Goal: Navigation & Orientation: Find specific page/section

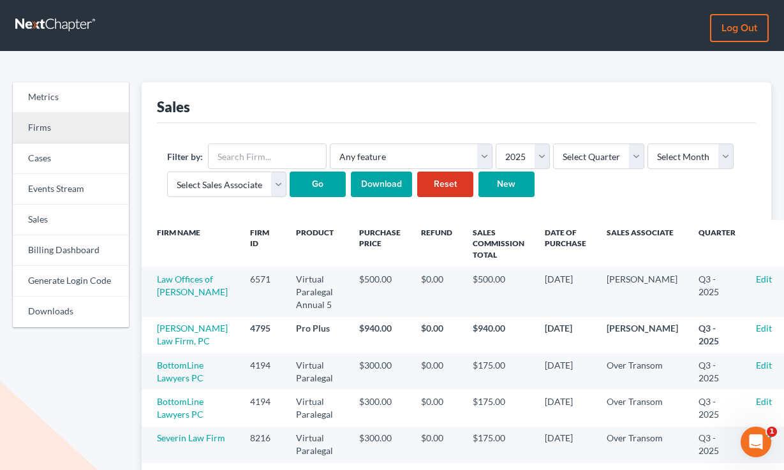
click at [47, 126] on link "Firms" at bounding box center [71, 128] width 116 height 31
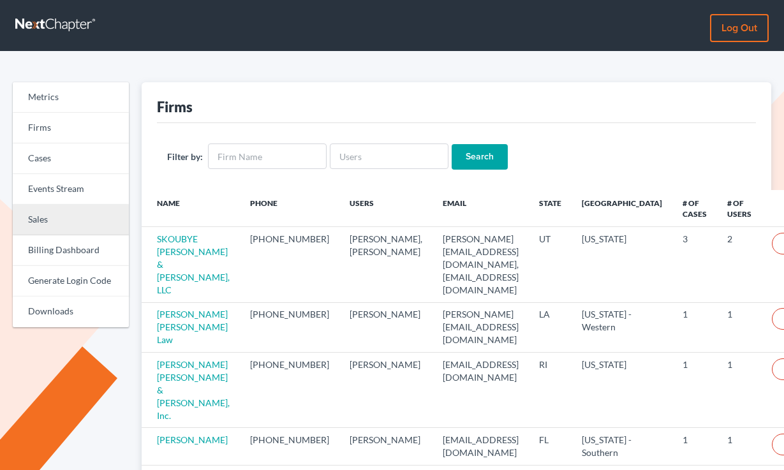
click at [73, 228] on link "Sales" at bounding box center [71, 220] width 116 height 31
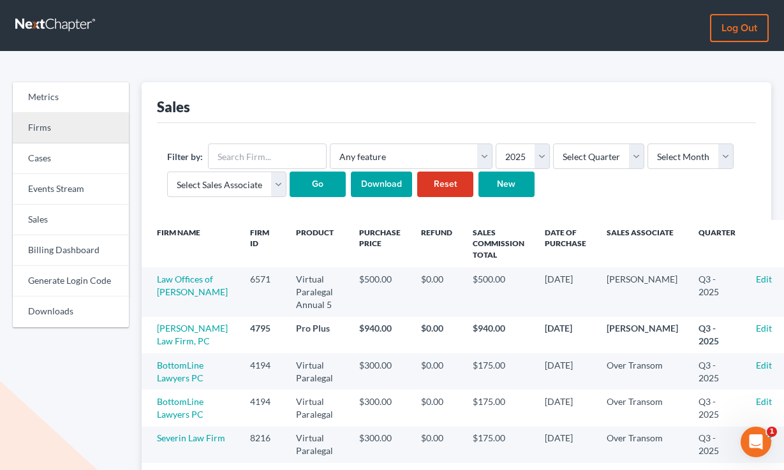
click at [69, 136] on link "Firms" at bounding box center [71, 128] width 116 height 31
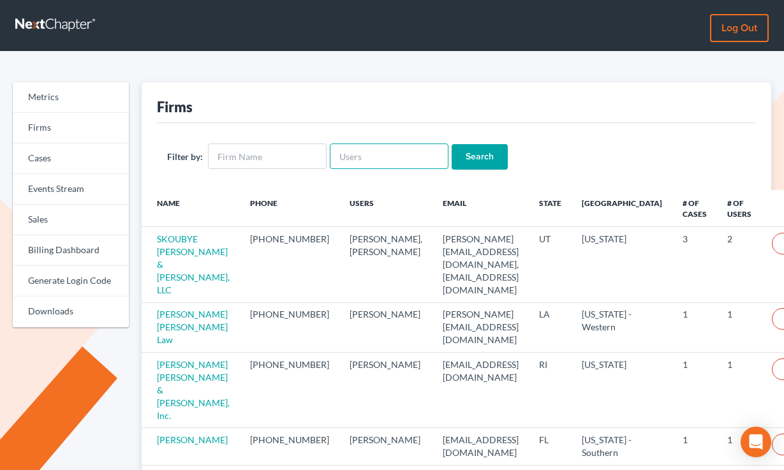
click at [363, 156] on input "text" at bounding box center [389, 156] width 119 height 26
paste input "broomell@surewest.net"
type input "broomell@surewest.net"
click at [451, 144] on input "Search" at bounding box center [479, 157] width 56 height 26
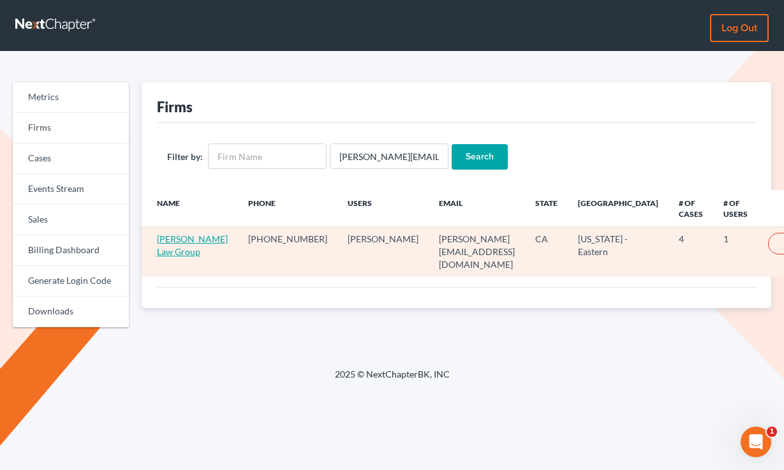
click at [163, 247] on link "[PERSON_NAME] Law Group" at bounding box center [192, 245] width 71 height 24
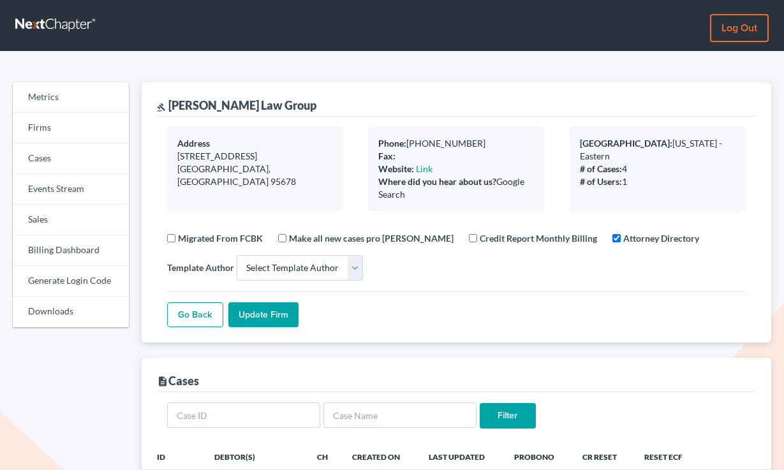
select select
click at [58, 145] on link "Cases" at bounding box center [71, 158] width 116 height 31
click at [59, 129] on link "Firms" at bounding box center [71, 128] width 116 height 31
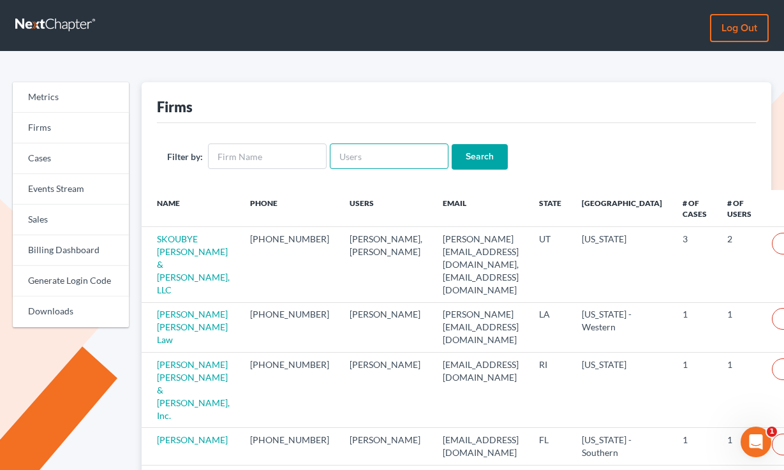
click at [368, 151] on input "text" at bounding box center [389, 156] width 119 height 26
paste input "[DOMAIN_NAME]"
type input "[DOMAIN_NAME]"
click at [451, 144] on input "Search" at bounding box center [479, 157] width 56 height 26
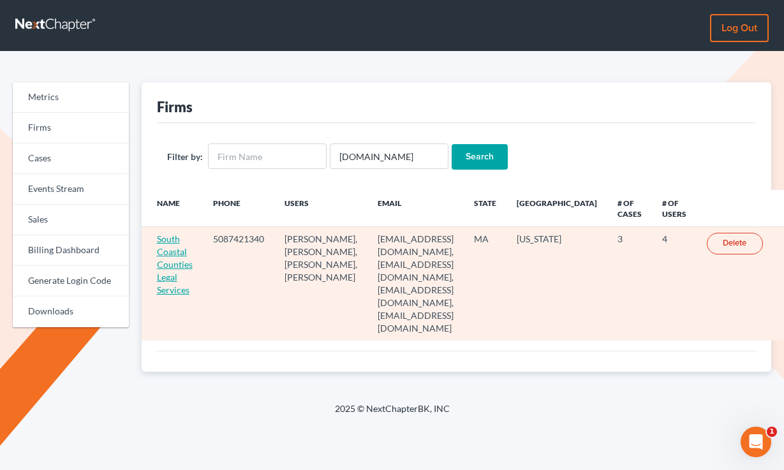
click at [168, 266] on link "South Coastal Counties Legal Services" at bounding box center [175, 264] width 36 height 62
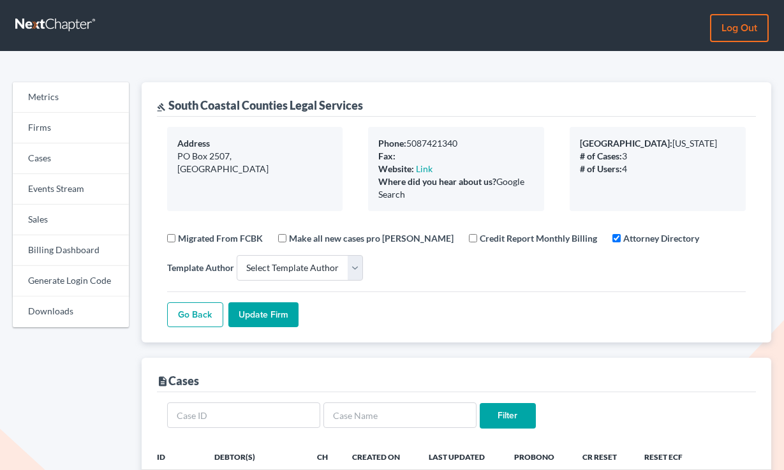
select select
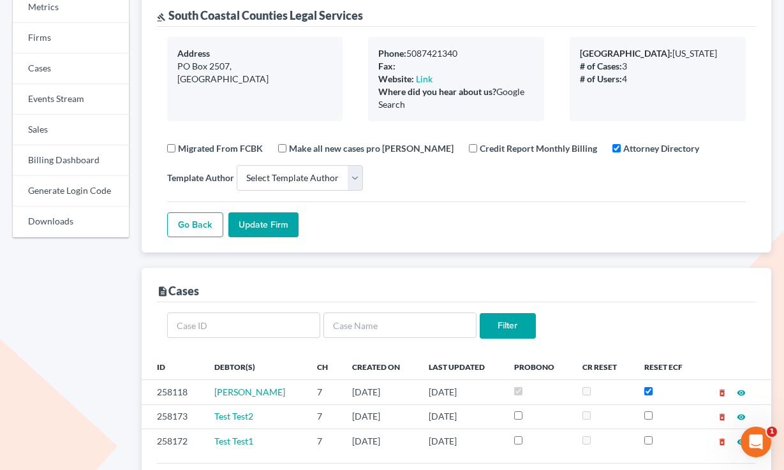
scroll to position [4, 0]
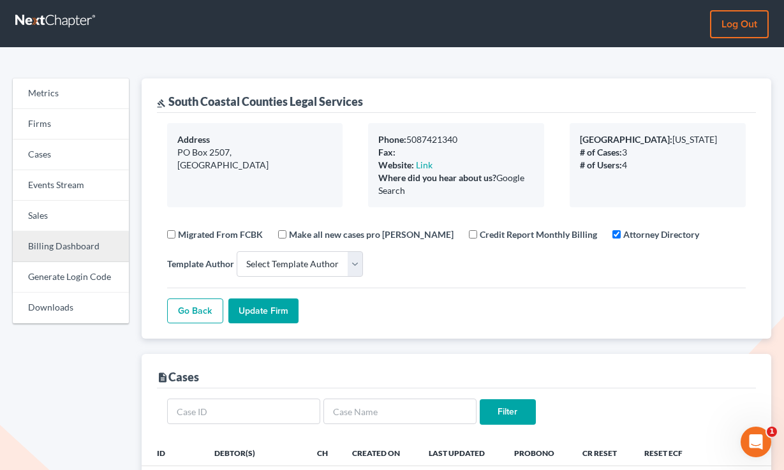
click at [55, 247] on link "Billing Dashboard" at bounding box center [71, 246] width 116 height 31
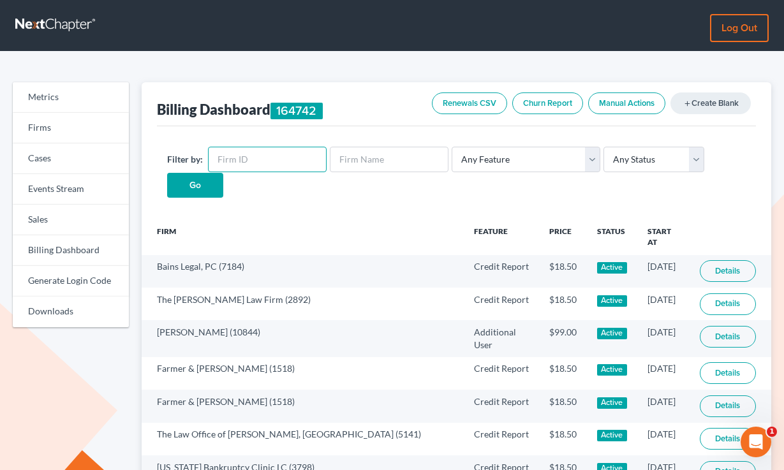
click at [258, 159] on input "text" at bounding box center [267, 160] width 119 height 26
paste input "8625"
type input "8625"
click at [167, 173] on input "Go" at bounding box center [195, 186] width 56 height 26
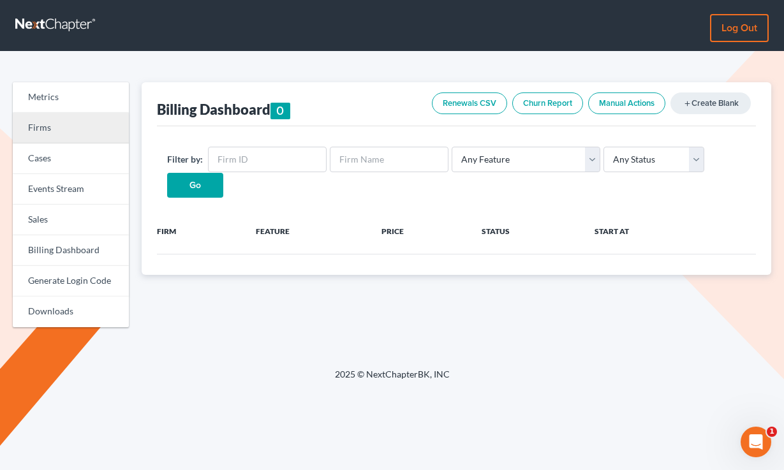
click at [54, 120] on link "Firms" at bounding box center [71, 128] width 116 height 31
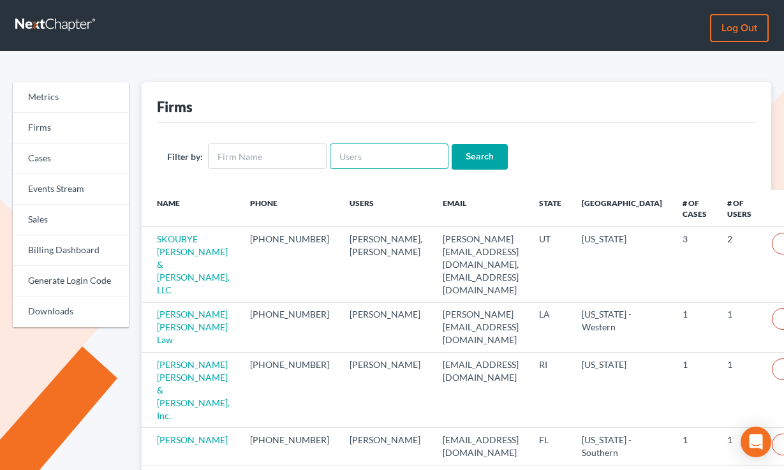
click at [397, 166] on input "text" at bounding box center [389, 156] width 119 height 26
paste input "[EMAIL_ADDRESS][DOMAIN_NAME]"
type input "[EMAIL_ADDRESS][DOMAIN_NAME]"
click at [451, 144] on input "Search" at bounding box center [479, 157] width 56 height 26
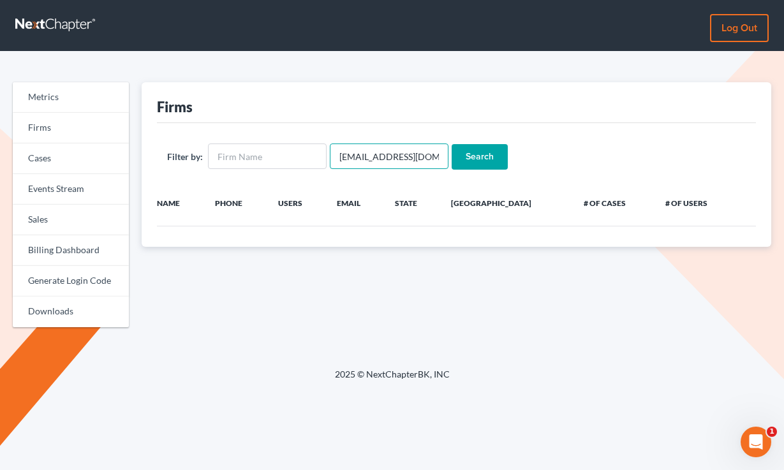
click at [396, 153] on input "[EMAIL_ADDRESS][DOMAIN_NAME]" at bounding box center [389, 156] width 119 height 26
paste input "[PERSON_NAME]"
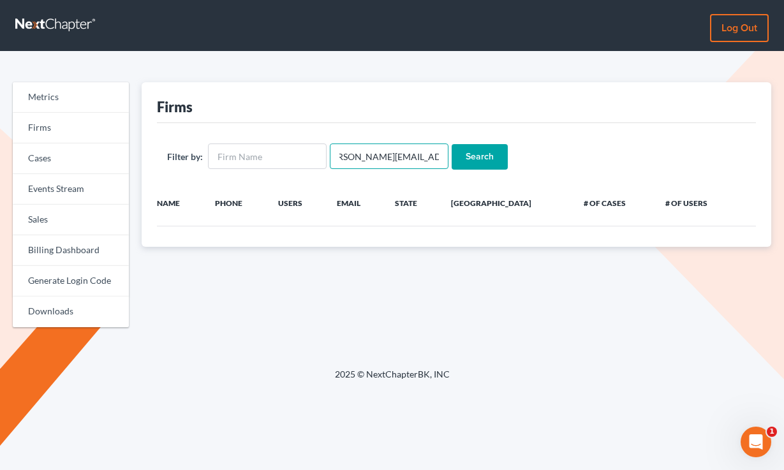
type input "[PERSON_NAME][EMAIL_ADDRESS][DOMAIN_NAME]"
click at [451, 144] on input "Search" at bounding box center [479, 157] width 56 height 26
drag, startPoint x: 363, startPoint y: 158, endPoint x: 314, endPoint y: 156, distance: 49.1
click at [314, 156] on form "Filter by: corey@bentonlipscomb.com Search" at bounding box center [456, 156] width 579 height 26
type input "@bentonlipscomb.com"
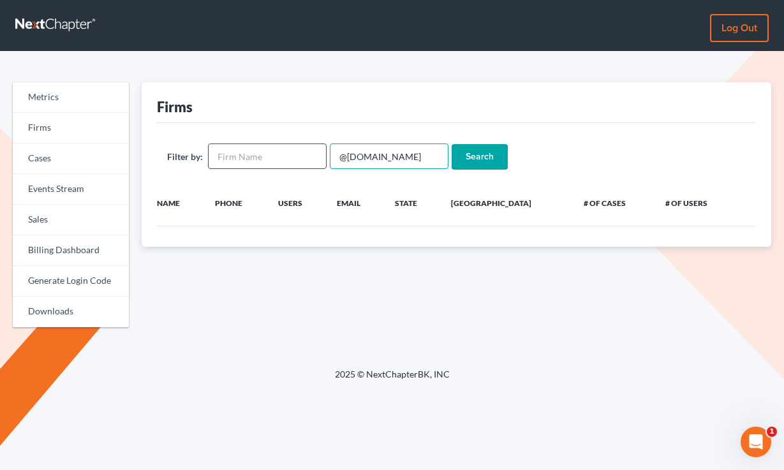
click at [451, 144] on input "Search" at bounding box center [479, 157] width 56 height 26
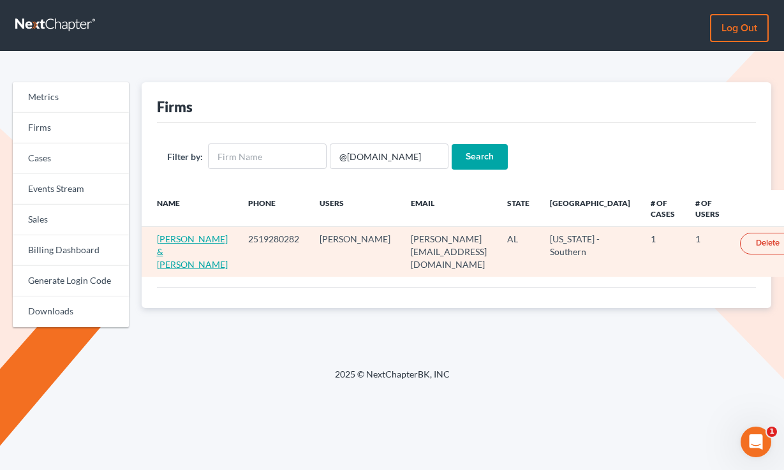
click at [179, 253] on link "[PERSON_NAME] & [PERSON_NAME]" at bounding box center [192, 251] width 71 height 36
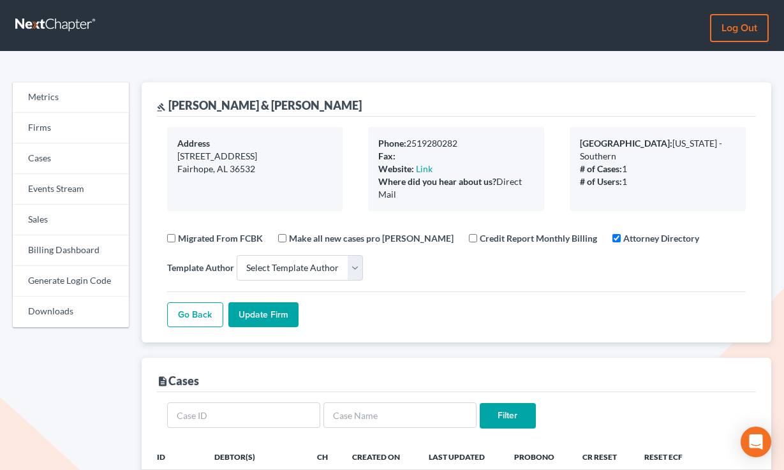
select select
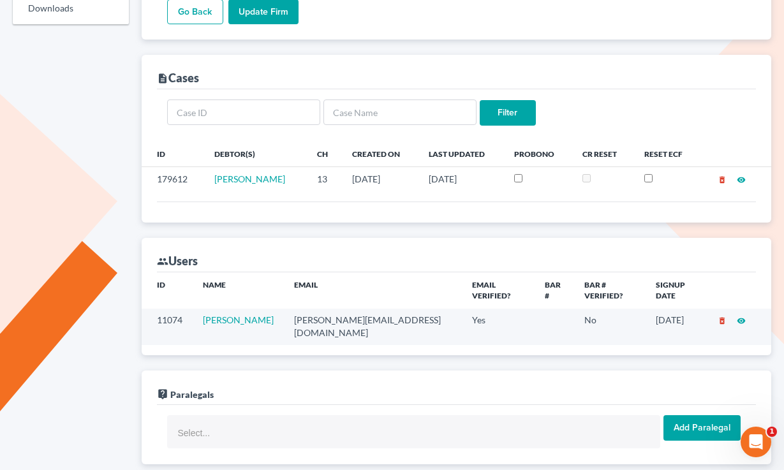
scroll to position [361, 0]
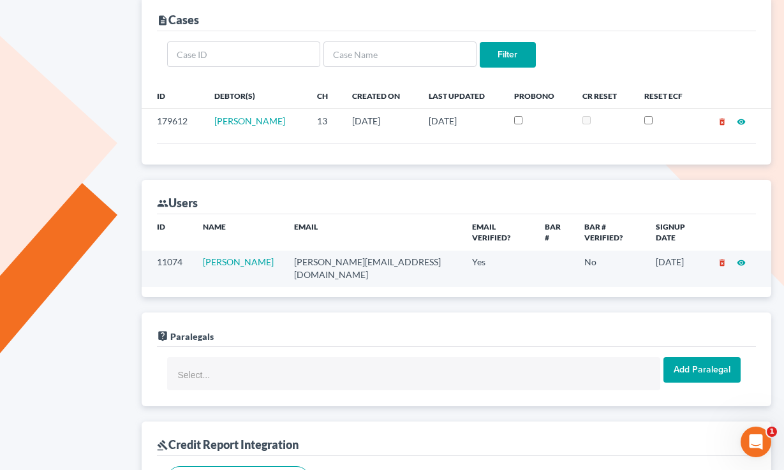
click at [381, 253] on td "laura@bentonlipscomb.com" at bounding box center [373, 269] width 178 height 36
copy td "laura@bentonlipscomb.com"
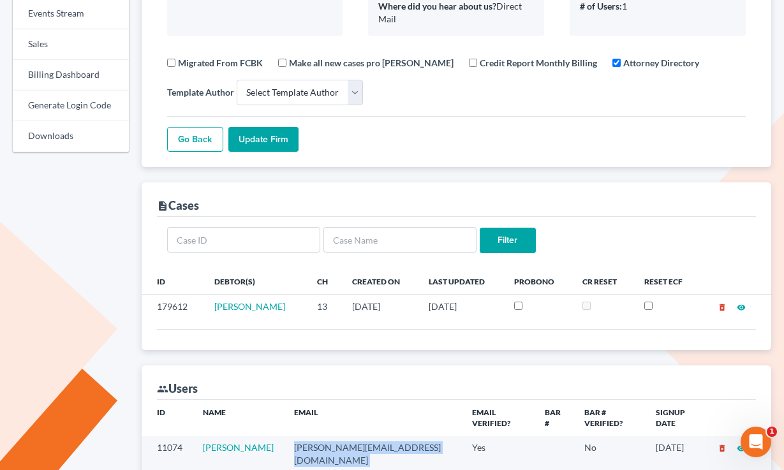
scroll to position [0, 0]
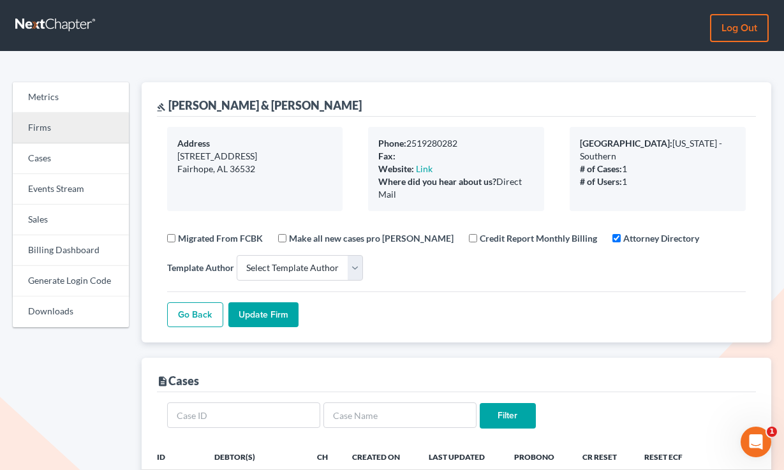
click at [65, 130] on link "Firms" at bounding box center [71, 128] width 116 height 31
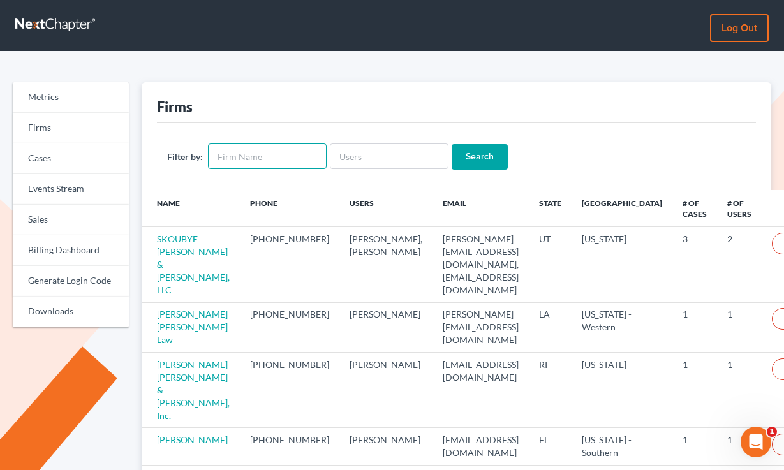
click at [247, 154] on input "text" at bounding box center [267, 156] width 119 height 26
paste input "[PERSON_NAME]"
type input "[PERSON_NAME]"
click at [451, 144] on input "Search" at bounding box center [479, 157] width 56 height 26
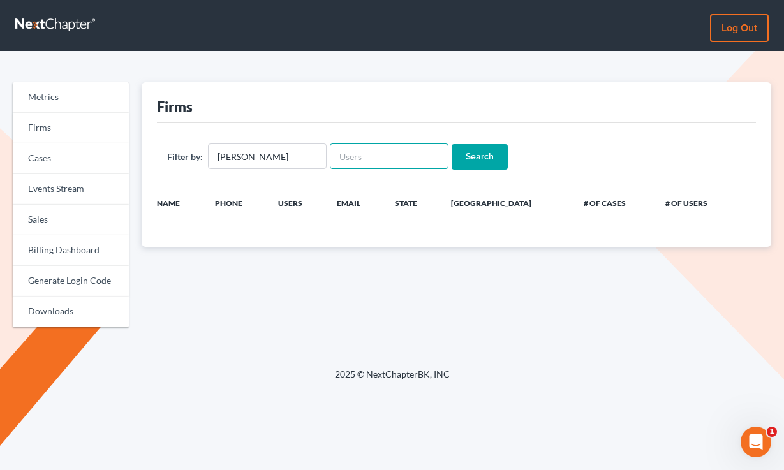
click at [358, 156] on input "text" at bounding box center [389, 156] width 119 height 26
paste input "[EMAIL_ADDRESS][DOMAIN_NAME]"
type input "[EMAIL_ADDRESS][DOMAIN_NAME]"
click at [251, 162] on input "[PERSON_NAME]" at bounding box center [267, 156] width 119 height 26
click at [251, 162] on input "Tatman" at bounding box center [267, 156] width 119 height 26
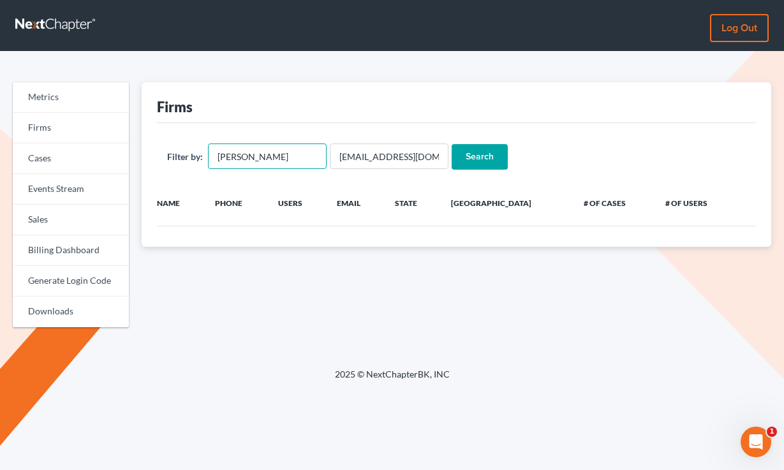
click at [251, 162] on input "Tatman" at bounding box center [267, 156] width 119 height 26
click at [451, 144] on input "Search" at bounding box center [479, 157] width 56 height 26
click at [380, 158] on input "[EMAIL_ADDRESS][DOMAIN_NAME]" at bounding box center [389, 156] width 119 height 26
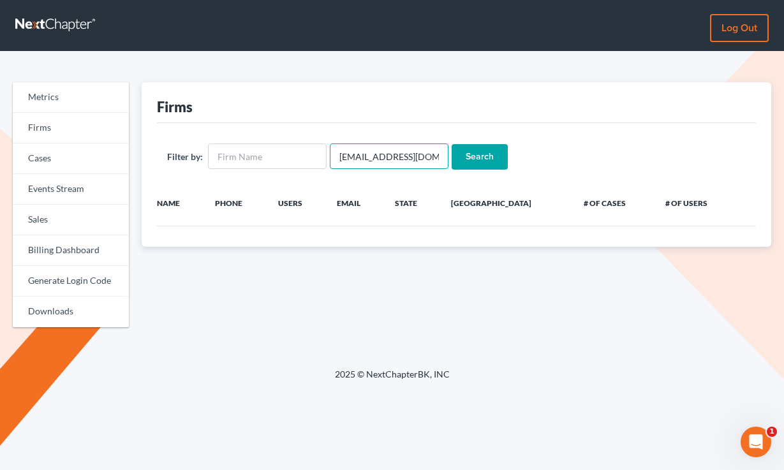
paste input "[EMAIL_ADDRESS][DOMAIN_NAME]"
type input "[EMAIL_ADDRESS][DOMAIN_NAME]"
click at [451, 144] on input "Search" at bounding box center [479, 157] width 56 height 26
click at [268, 153] on input "text" at bounding box center [267, 156] width 119 height 26
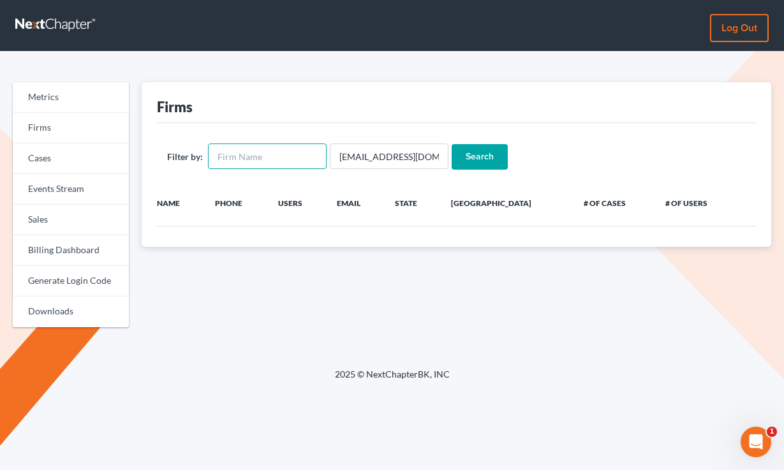
paste input "Northwestern Legal Services"
type input "Northwestern Legal Services"
click at [374, 150] on input "tylerjensen@lebaronjensen.com" at bounding box center [389, 156] width 119 height 26
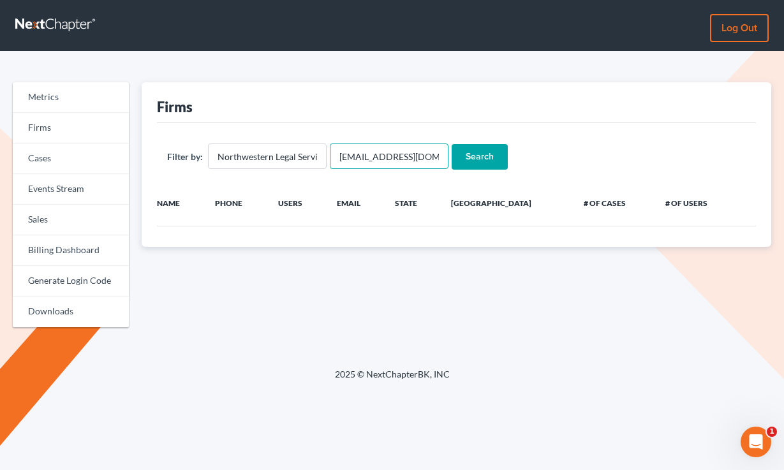
click at [374, 150] on input "tylerjensen@lebaronjensen.com" at bounding box center [389, 156] width 119 height 26
click at [451, 144] on input "Search" at bounding box center [479, 157] width 56 height 26
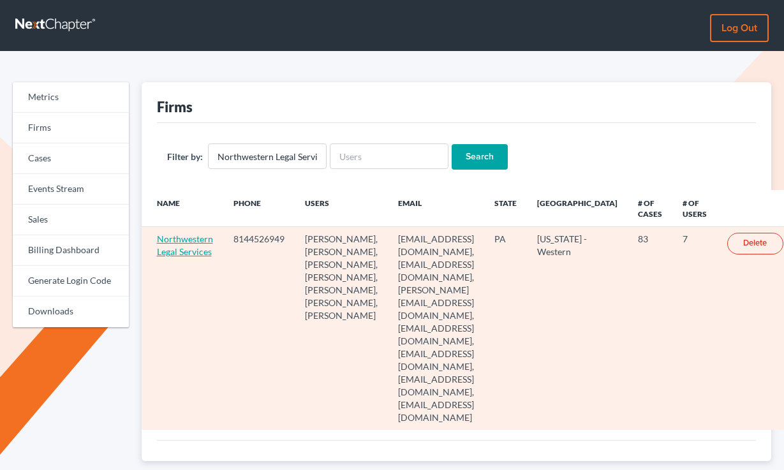
click at [180, 257] on link "Northwestern Legal Services" at bounding box center [185, 245] width 56 height 24
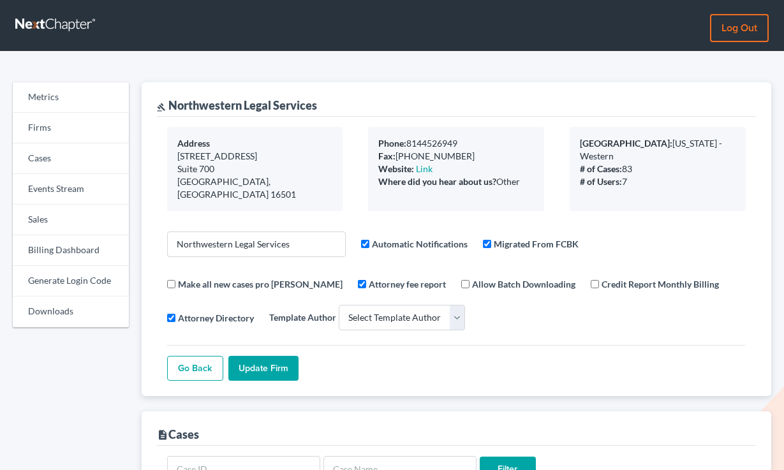
select select
click at [62, 260] on link "Billing Dashboard" at bounding box center [71, 250] width 116 height 31
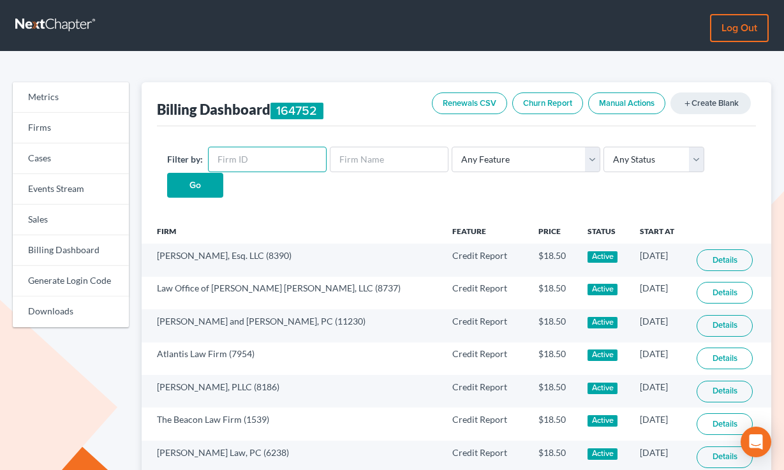
click at [251, 170] on input "text" at bounding box center [267, 160] width 119 height 26
paste input "4489"
type input "4489"
click at [167, 173] on input "Go" at bounding box center [195, 186] width 56 height 26
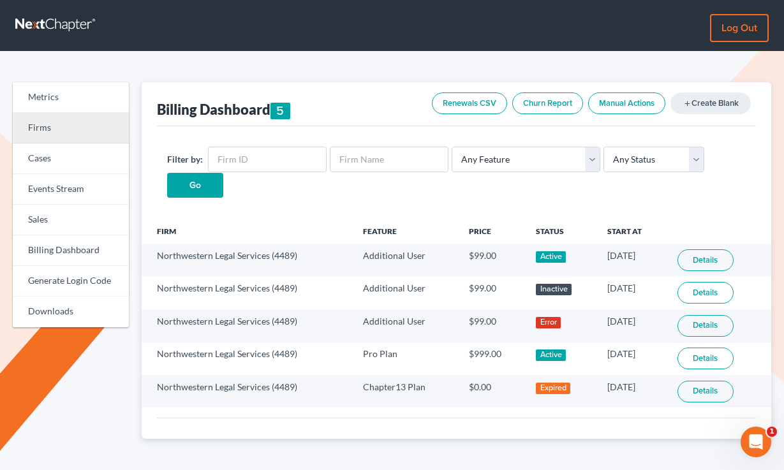
click at [41, 138] on link "Firms" at bounding box center [71, 128] width 116 height 31
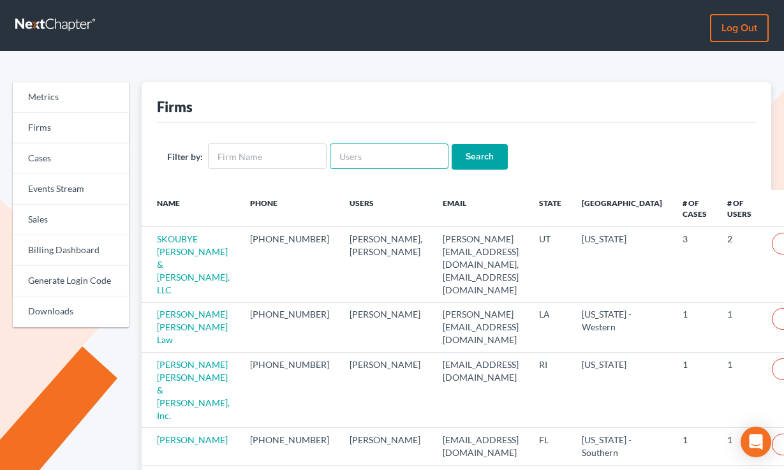
click at [367, 150] on input "text" at bounding box center [389, 156] width 119 height 26
paste input "[DOMAIN_NAME]"
type input "[DOMAIN_NAME]"
click at [451, 144] on input "Search" at bounding box center [479, 157] width 56 height 26
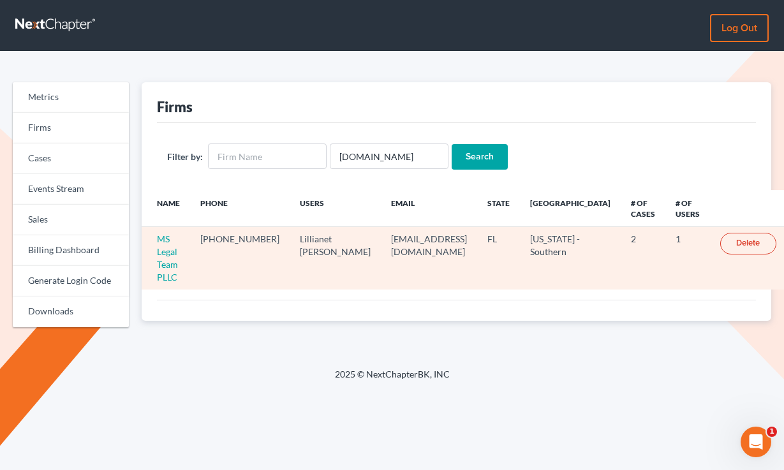
click at [166, 246] on td "MS Legal Team PLLC" at bounding box center [166, 258] width 48 height 62
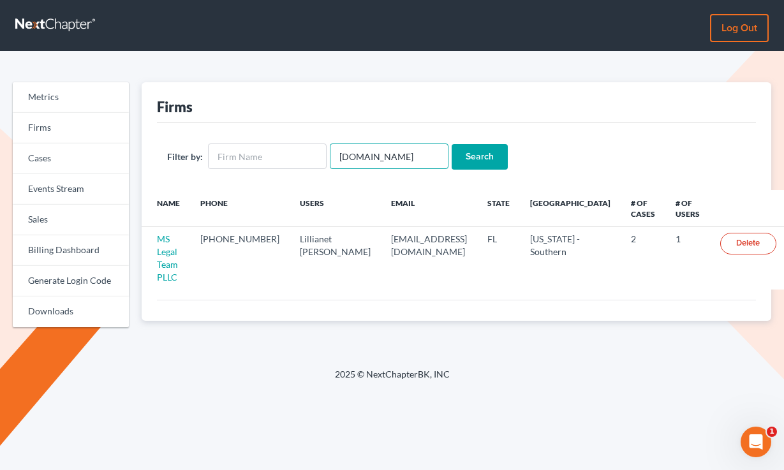
click at [392, 154] on input "[DOMAIN_NAME]" at bounding box center [389, 156] width 119 height 26
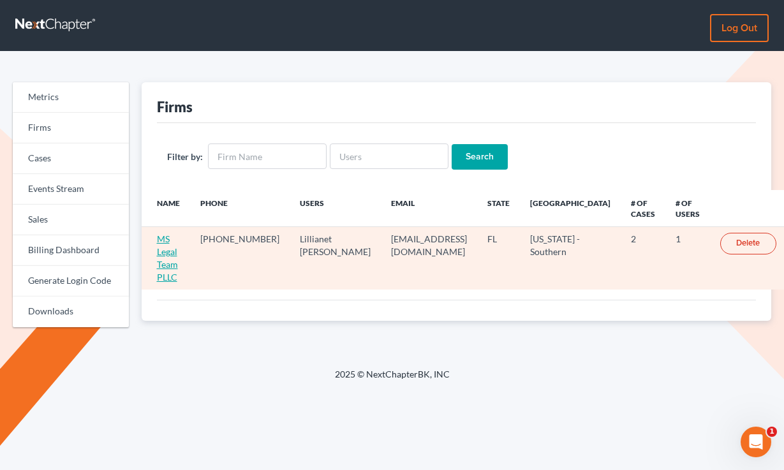
click at [166, 252] on link "MS Legal Team PLLC" at bounding box center [167, 257] width 21 height 49
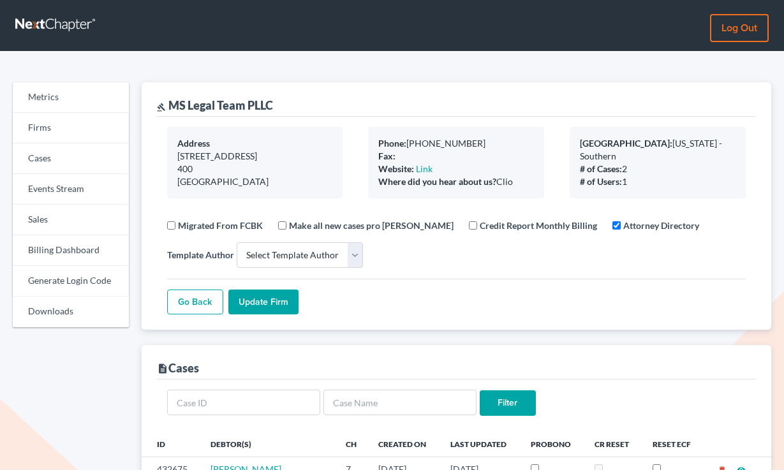
select select
